Goal: Task Accomplishment & Management: Manage account settings

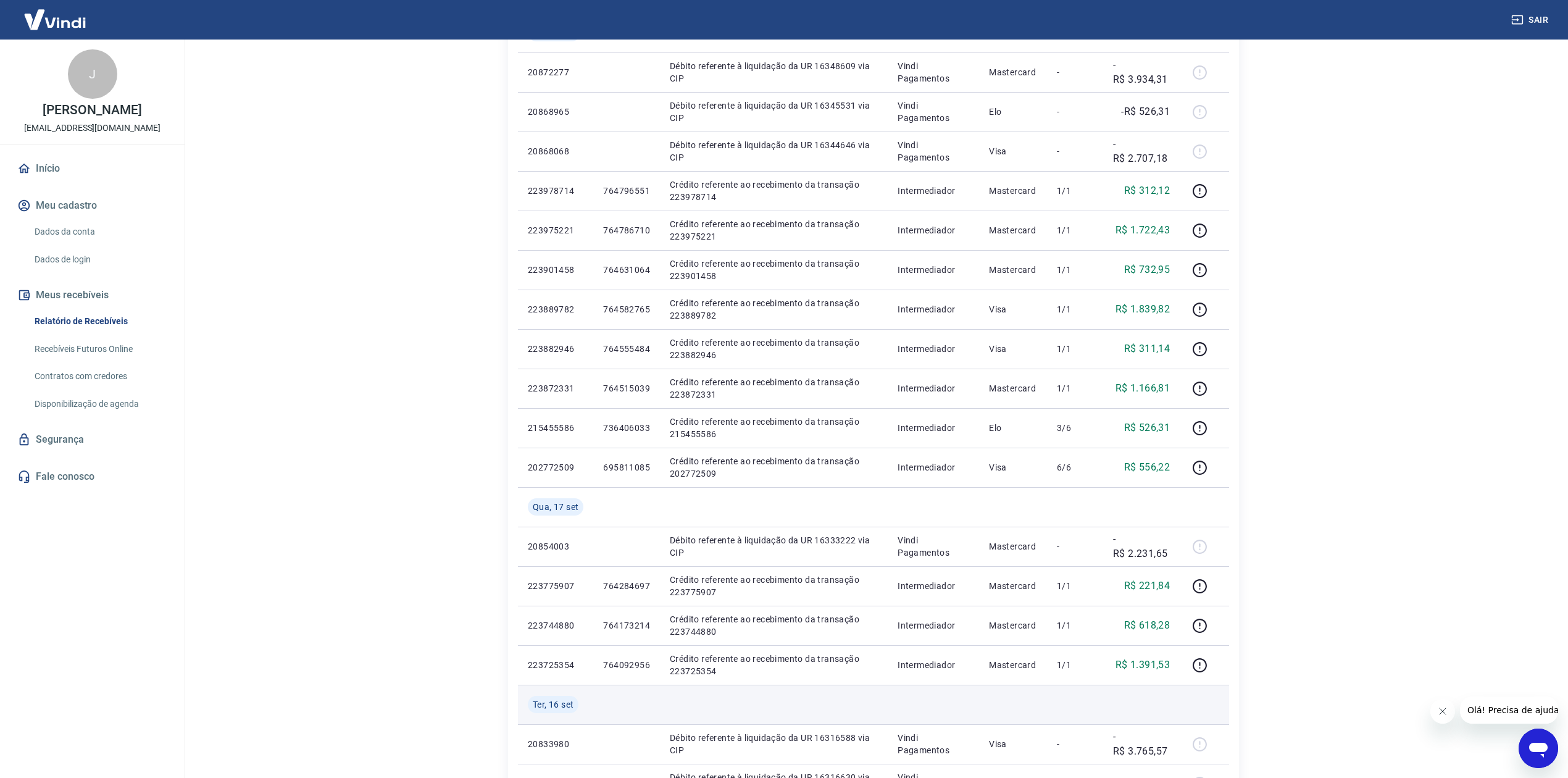
scroll to position [588, 0]
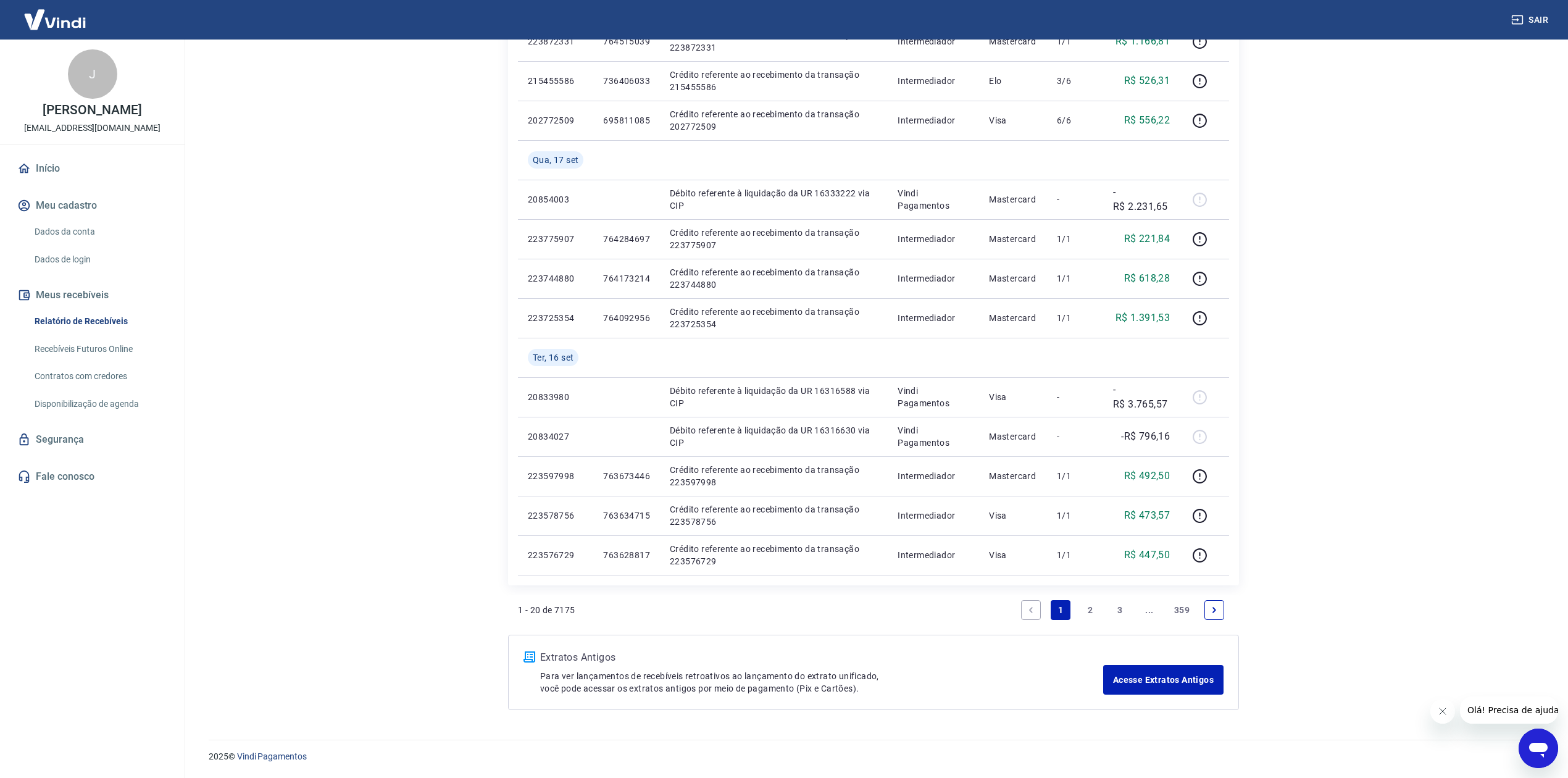
click at [1220, 609] on link "Next page" at bounding box center [1214, 610] width 20 height 20
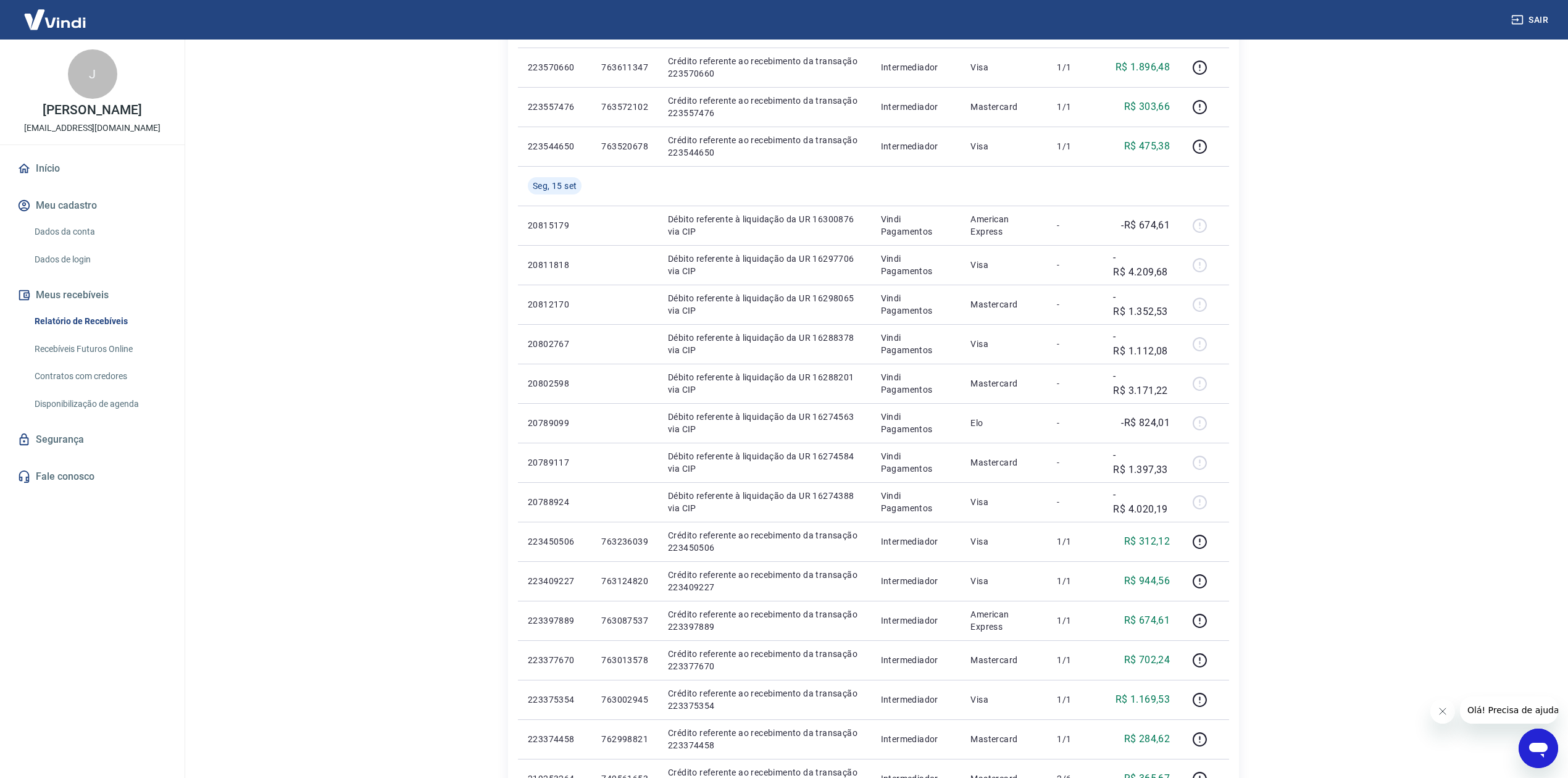
scroll to position [548, 0]
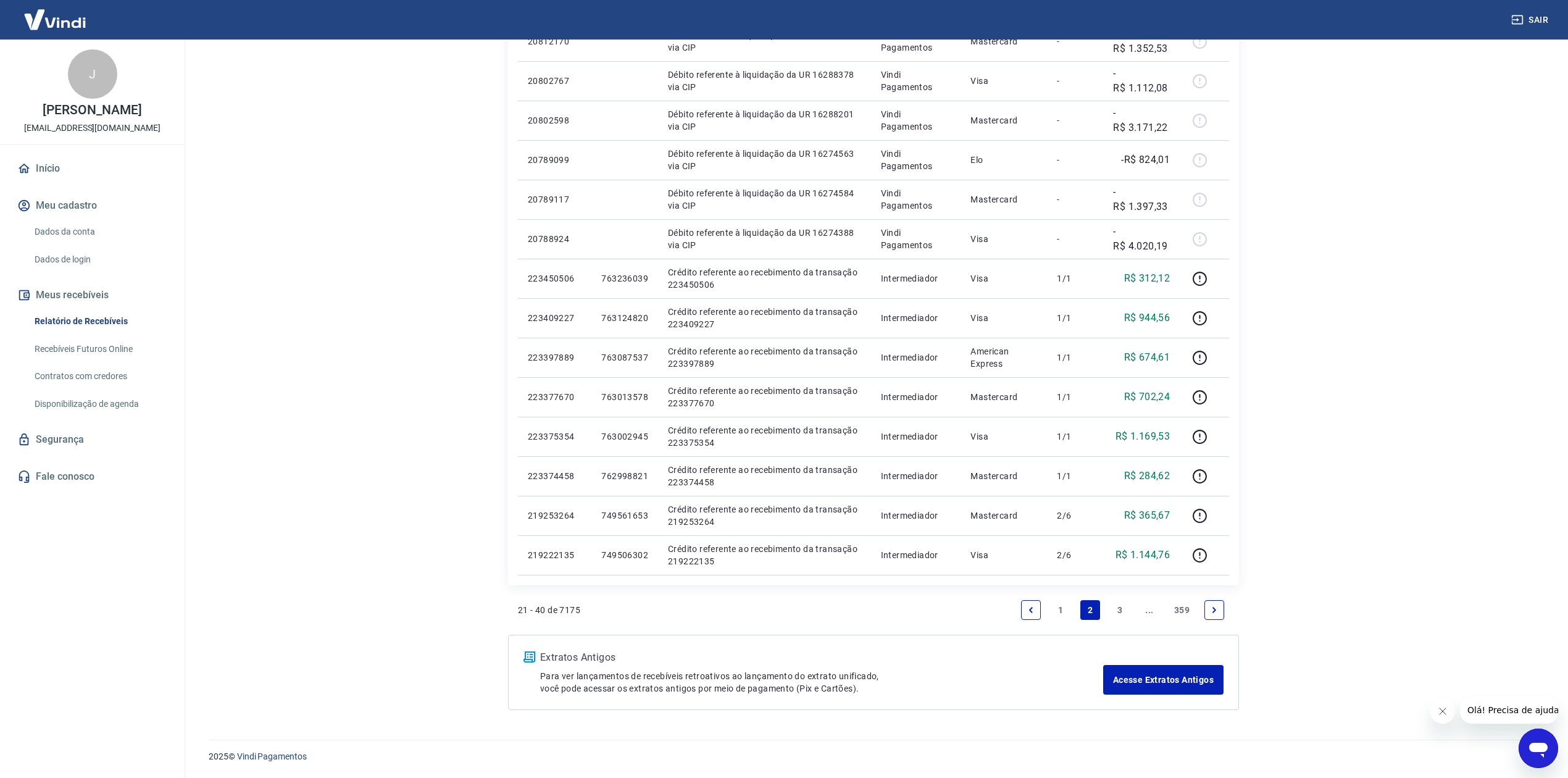
click at [1026, 608] on icon "Previous page" at bounding box center [1031, 610] width 9 height 9
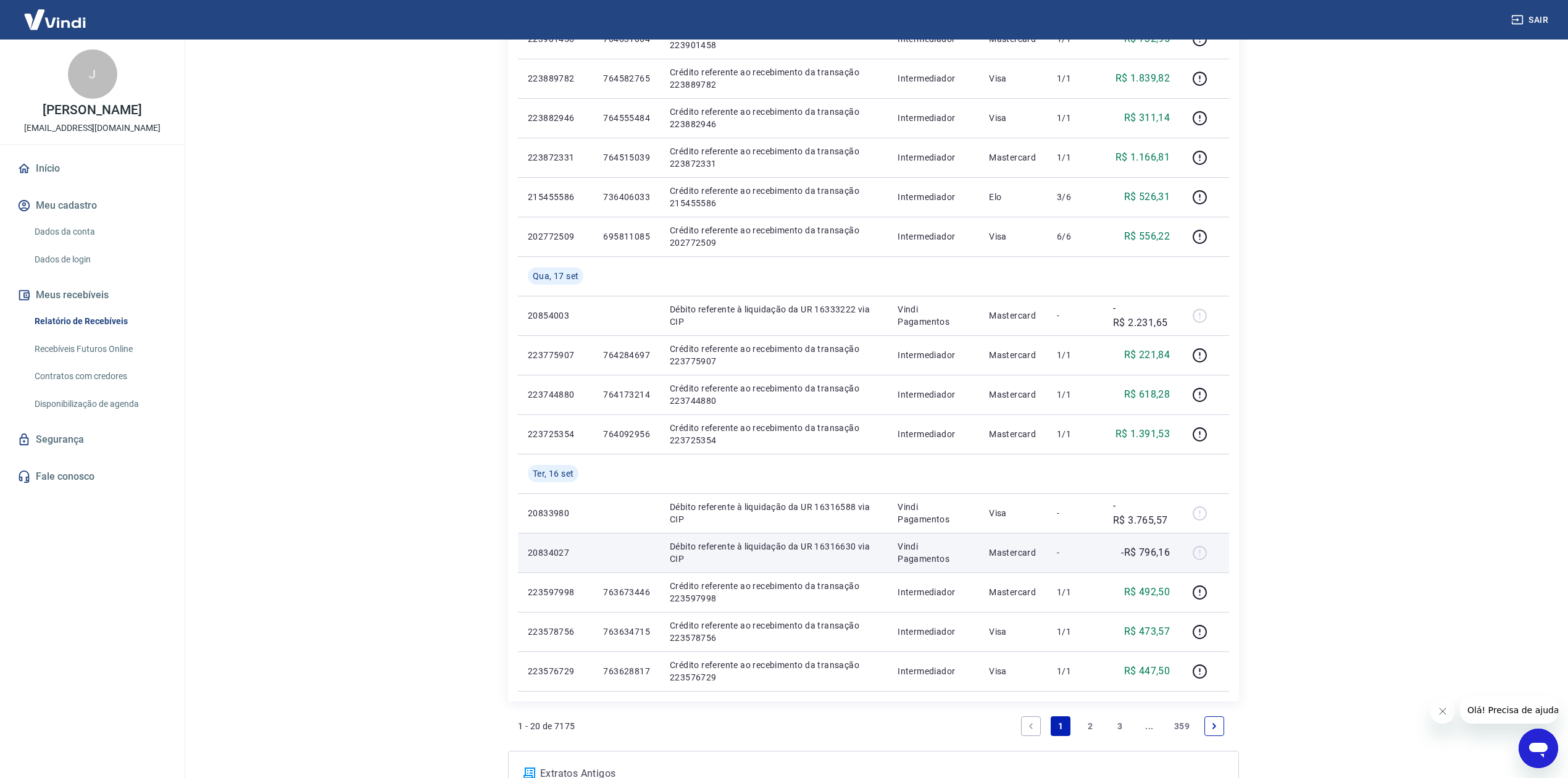
scroll to position [588, 0]
